Goal: Task Accomplishment & Management: Use online tool/utility

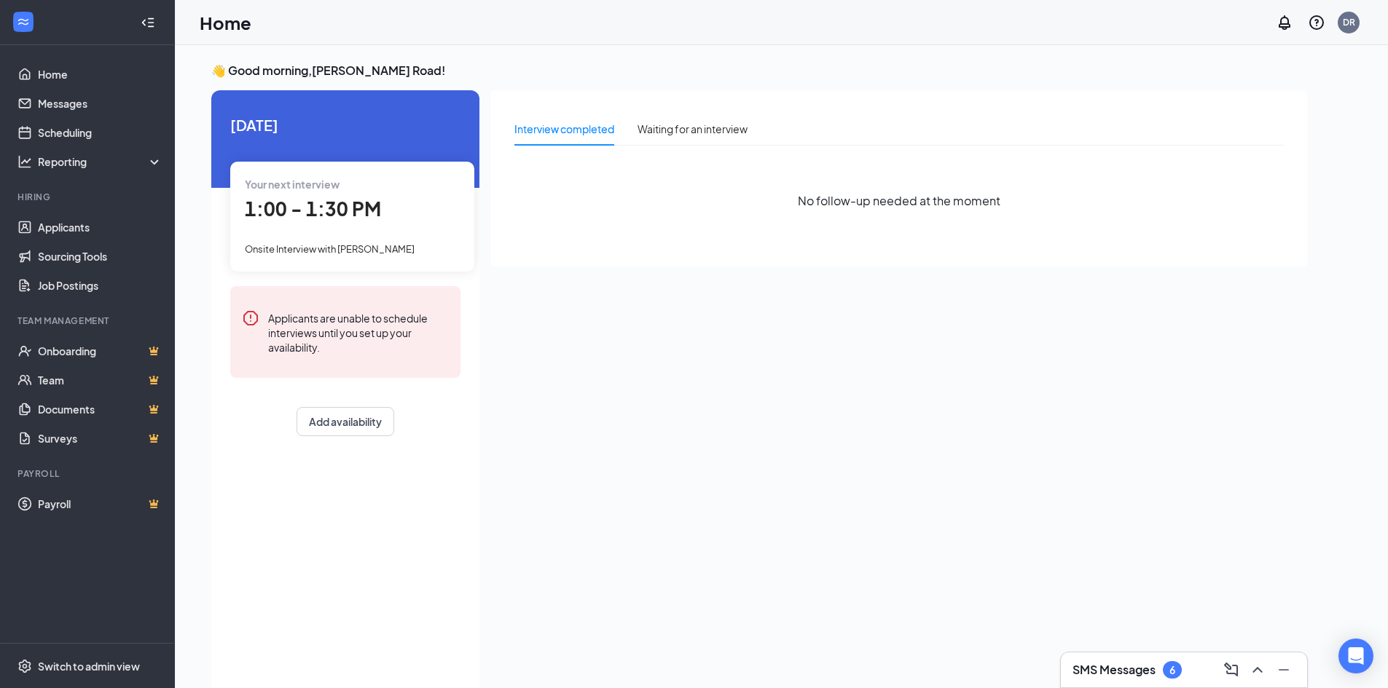
click at [343, 218] on span "1:00 - 1:30 PM" at bounding box center [313, 209] width 136 height 24
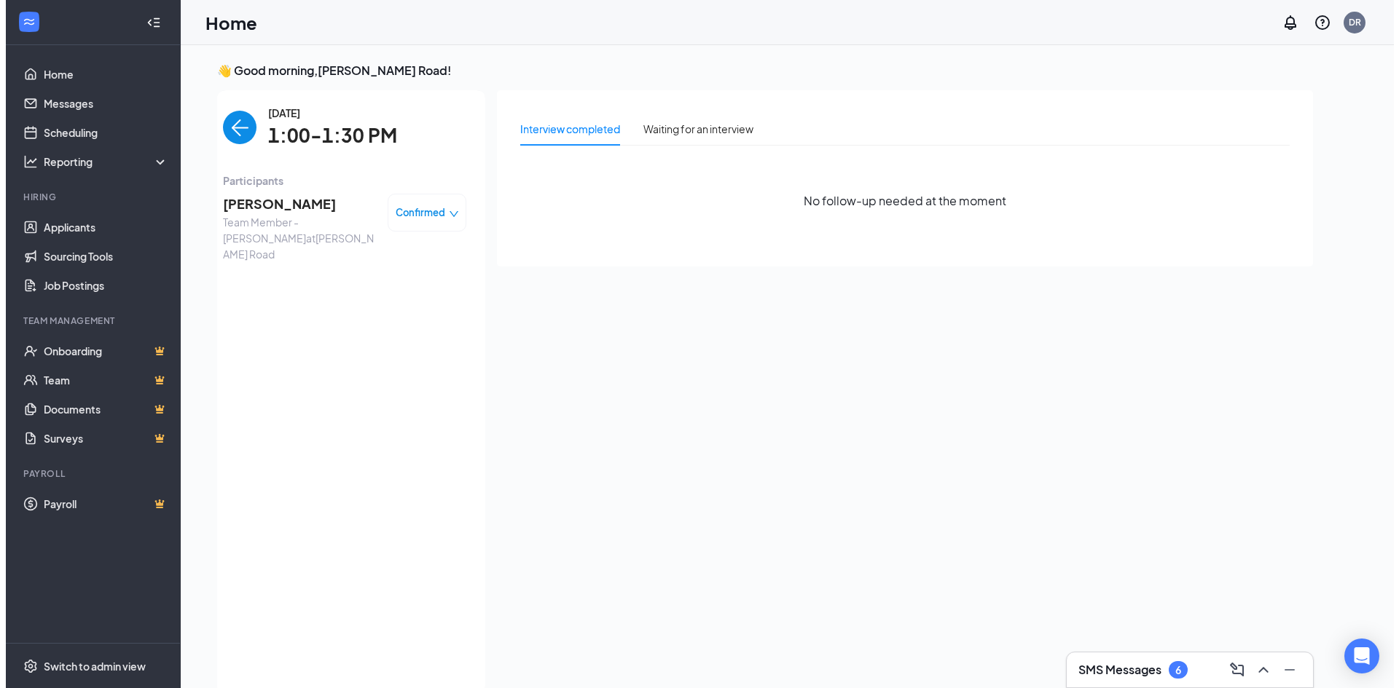
scroll to position [6, 0]
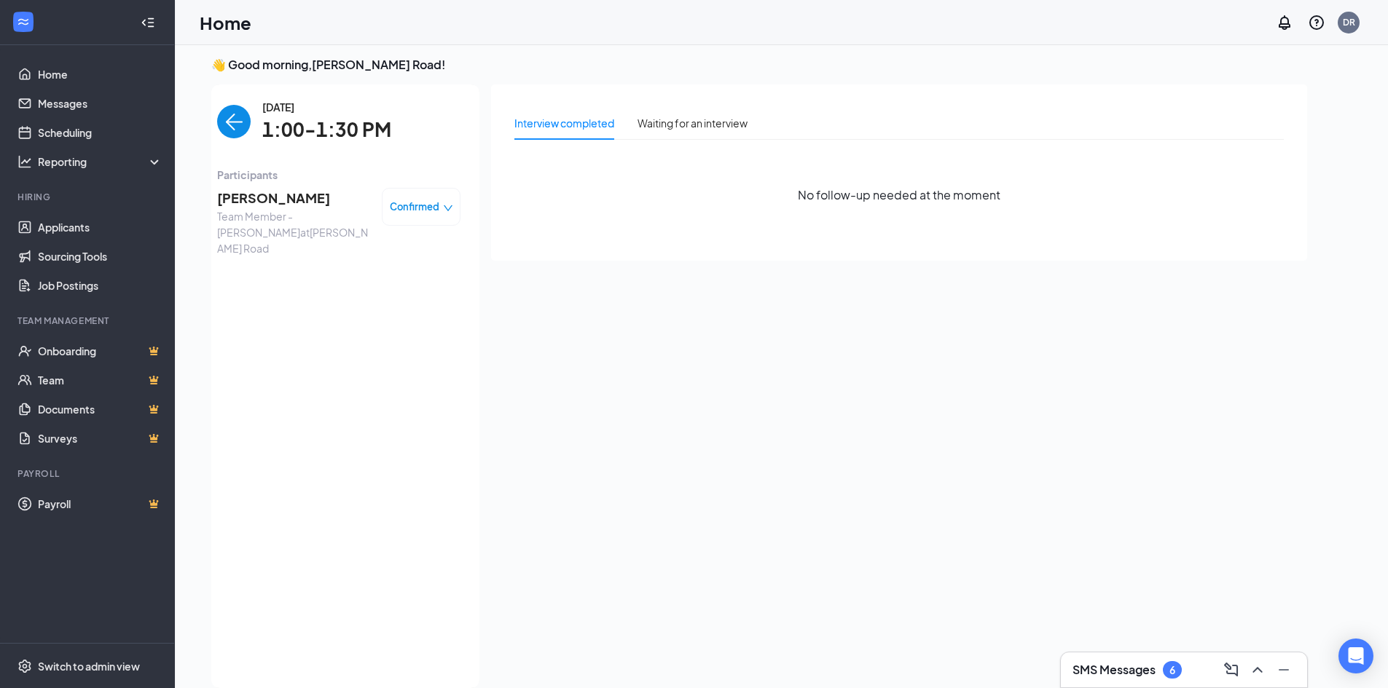
click at [460, 211] on div "Confirmed" at bounding box center [421, 207] width 79 height 38
click at [407, 208] on span "Confirmed" at bounding box center [415, 207] width 50 height 15
click at [231, 192] on span "[PERSON_NAME]" at bounding box center [293, 198] width 153 height 20
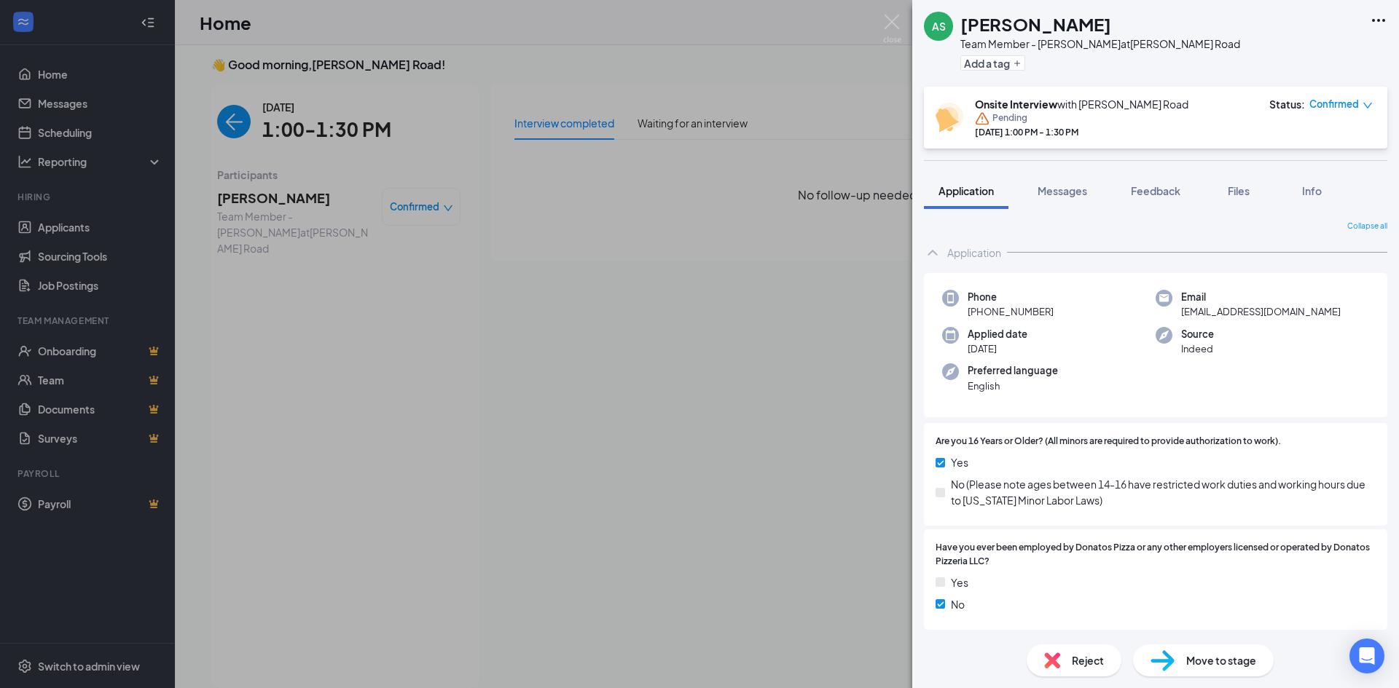
click at [1372, 23] on icon "Ellipses" at bounding box center [1378, 20] width 17 height 17
click at [1185, 58] on div "AS [PERSON_NAME] Team Member - [PERSON_NAME] at [PERSON_NAME][GEOGRAPHIC_DATA] …" at bounding box center [1155, 43] width 487 height 87
click at [1293, 188] on button "Info" at bounding box center [1311, 191] width 58 height 36
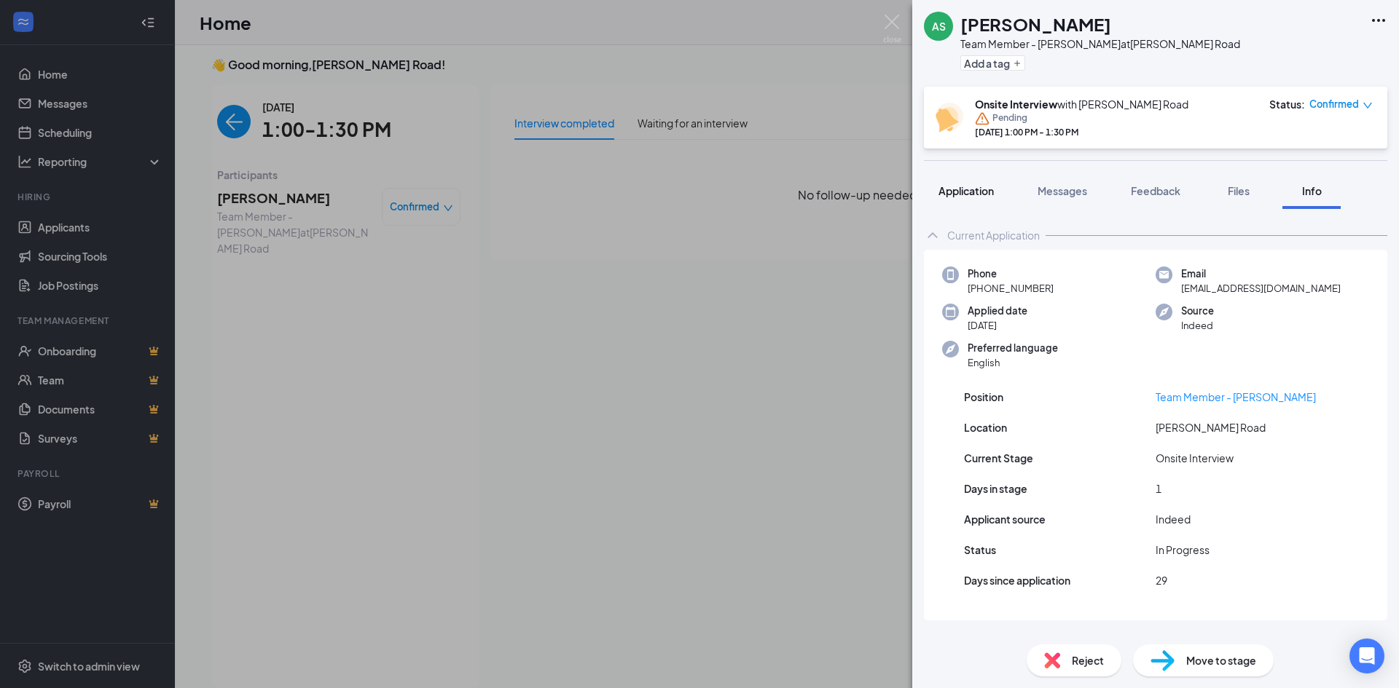
click at [978, 184] on span "Application" at bounding box center [965, 190] width 55 height 13
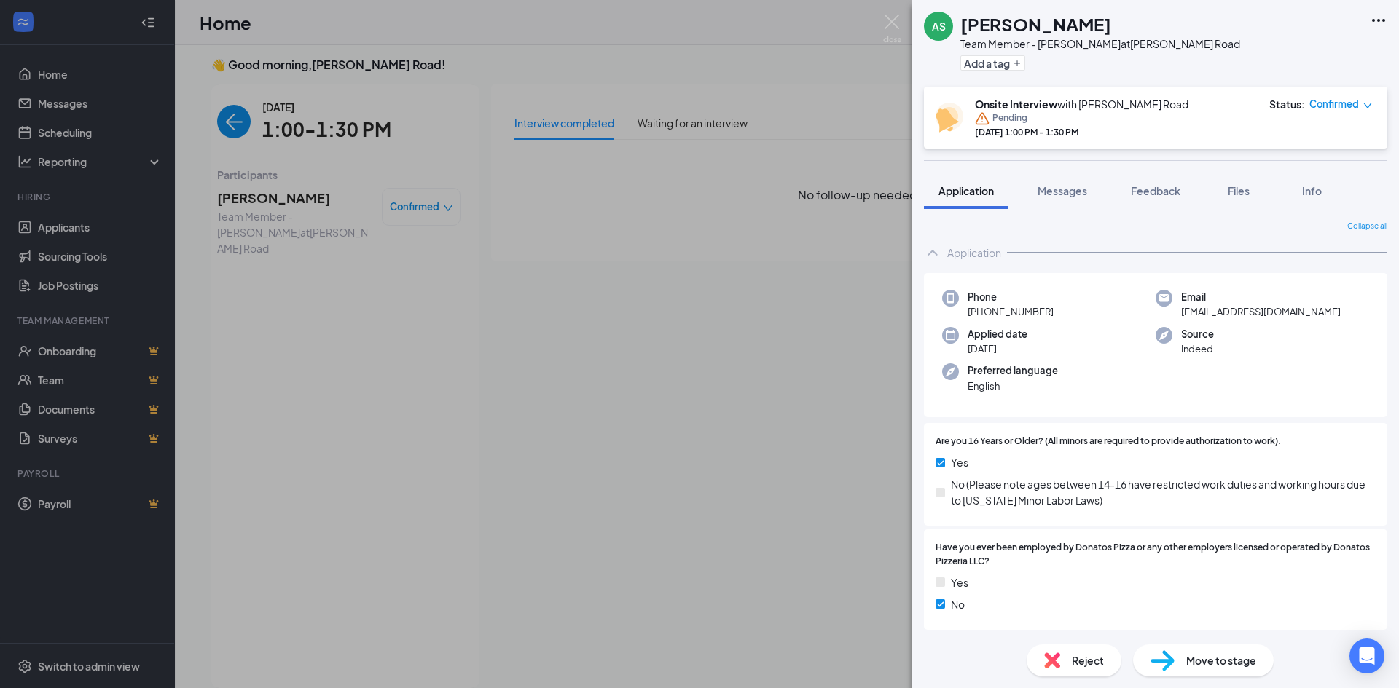
click at [1374, 31] on div "AS [PERSON_NAME] Team Member - [PERSON_NAME] at [PERSON_NAME][GEOGRAPHIC_DATA] …" at bounding box center [1155, 43] width 487 height 87
click at [1373, 17] on icon "Ellipses" at bounding box center [1378, 20] width 17 height 17
click at [1206, 21] on div "AS [PERSON_NAME] Team Member - [PERSON_NAME] at [PERSON_NAME][GEOGRAPHIC_DATA] …" at bounding box center [1155, 43] width 487 height 87
click at [1398, 42] on div "AS [PERSON_NAME] Team Member - [PERSON_NAME] at [PERSON_NAME][GEOGRAPHIC_DATA] …" at bounding box center [1155, 43] width 487 height 87
click at [1387, 19] on div "AS [PERSON_NAME] Team Member - [PERSON_NAME] at [PERSON_NAME][GEOGRAPHIC_DATA] …" at bounding box center [1155, 43] width 487 height 87
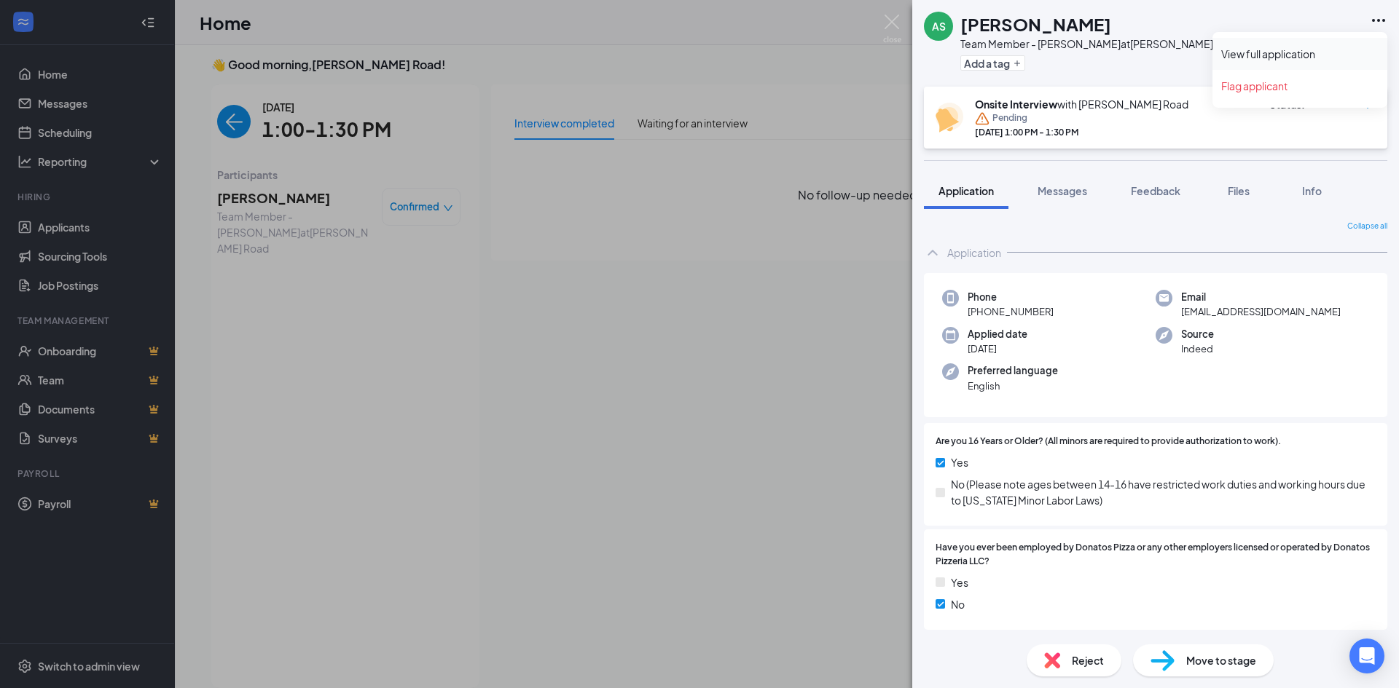
click at [1303, 55] on link "View full application" at bounding box center [1299, 54] width 157 height 15
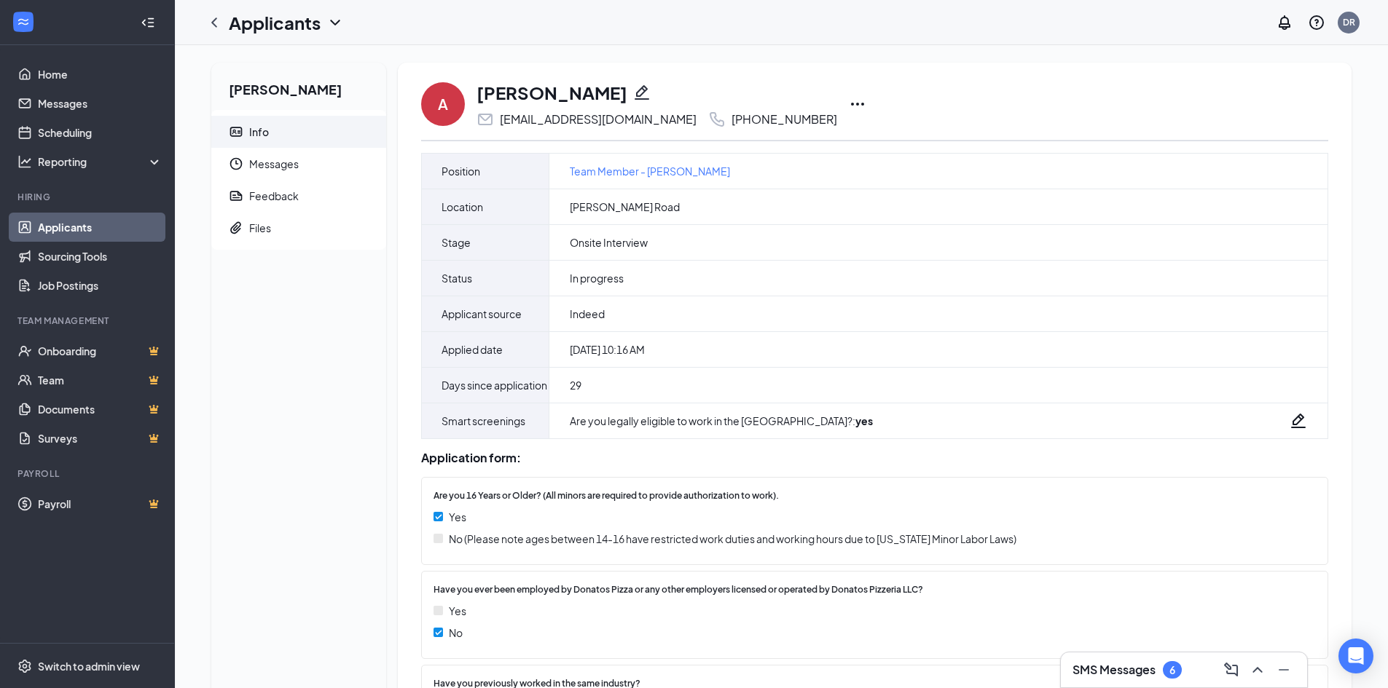
click at [849, 102] on icon "Ellipses" at bounding box center [857, 103] width 17 height 17
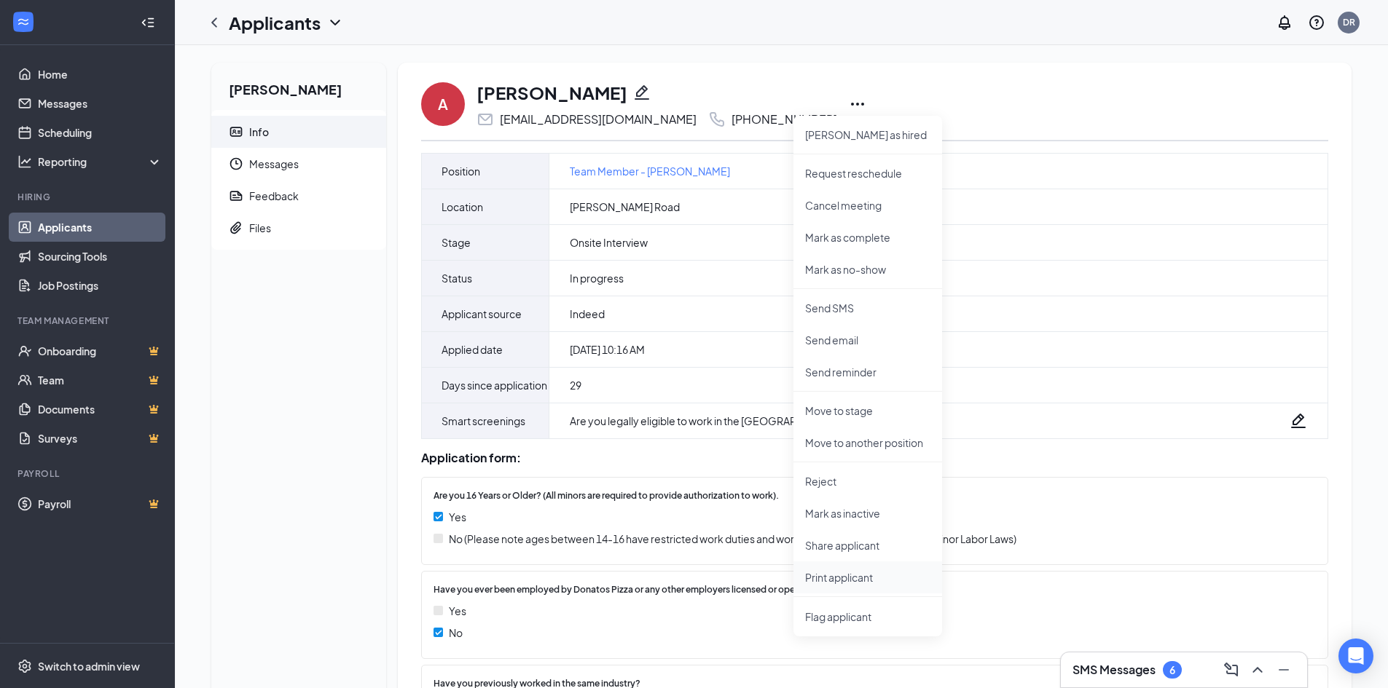
click at [870, 568] on li "Print applicant" at bounding box center [867, 578] width 149 height 32
